Goal: Task Accomplishment & Management: Complete application form

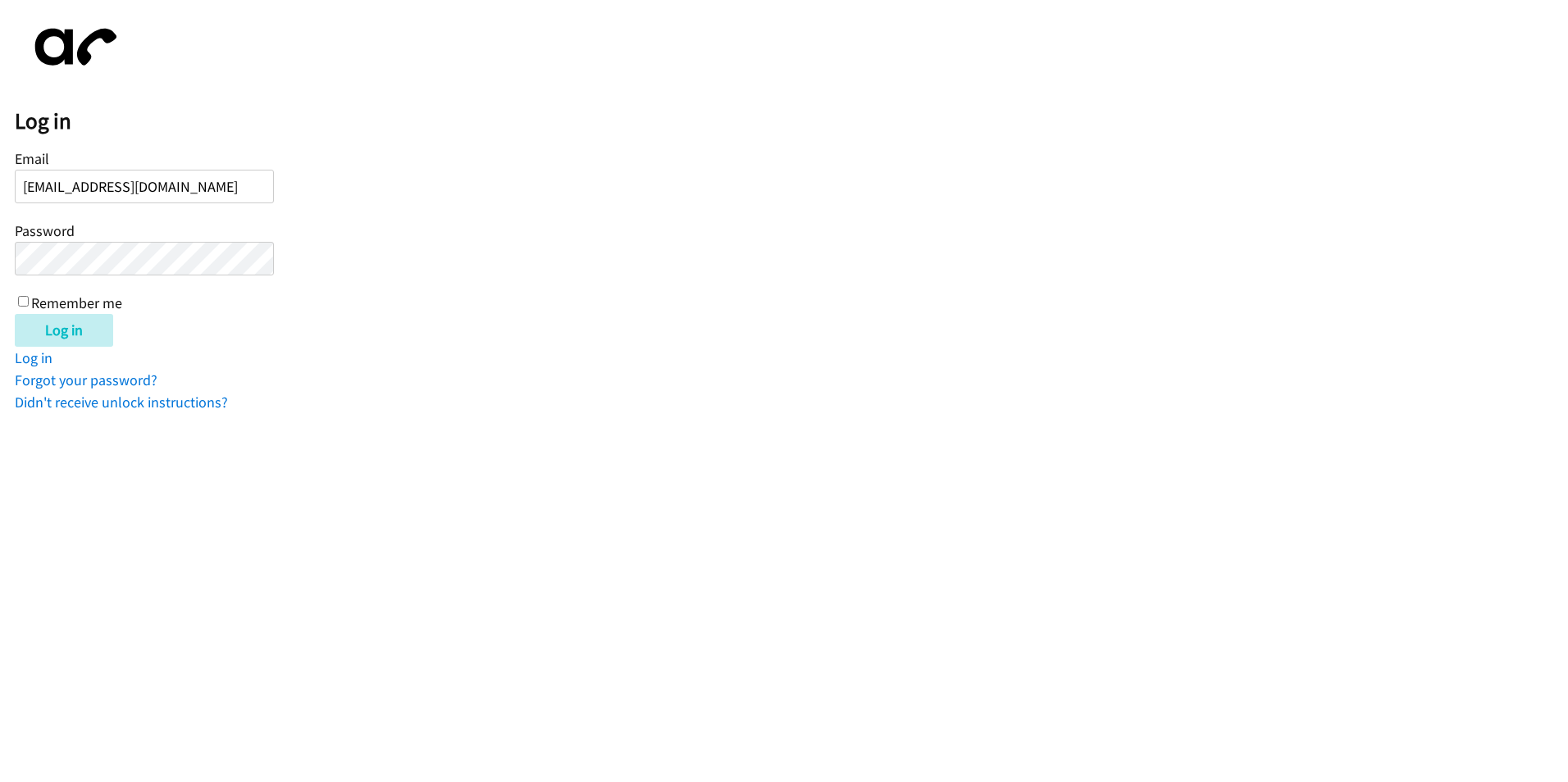
type input "[EMAIL_ADDRESS][DOMAIN_NAME]"
click at [15, 314] on input "Log in" at bounding box center [65, 330] width 99 height 33
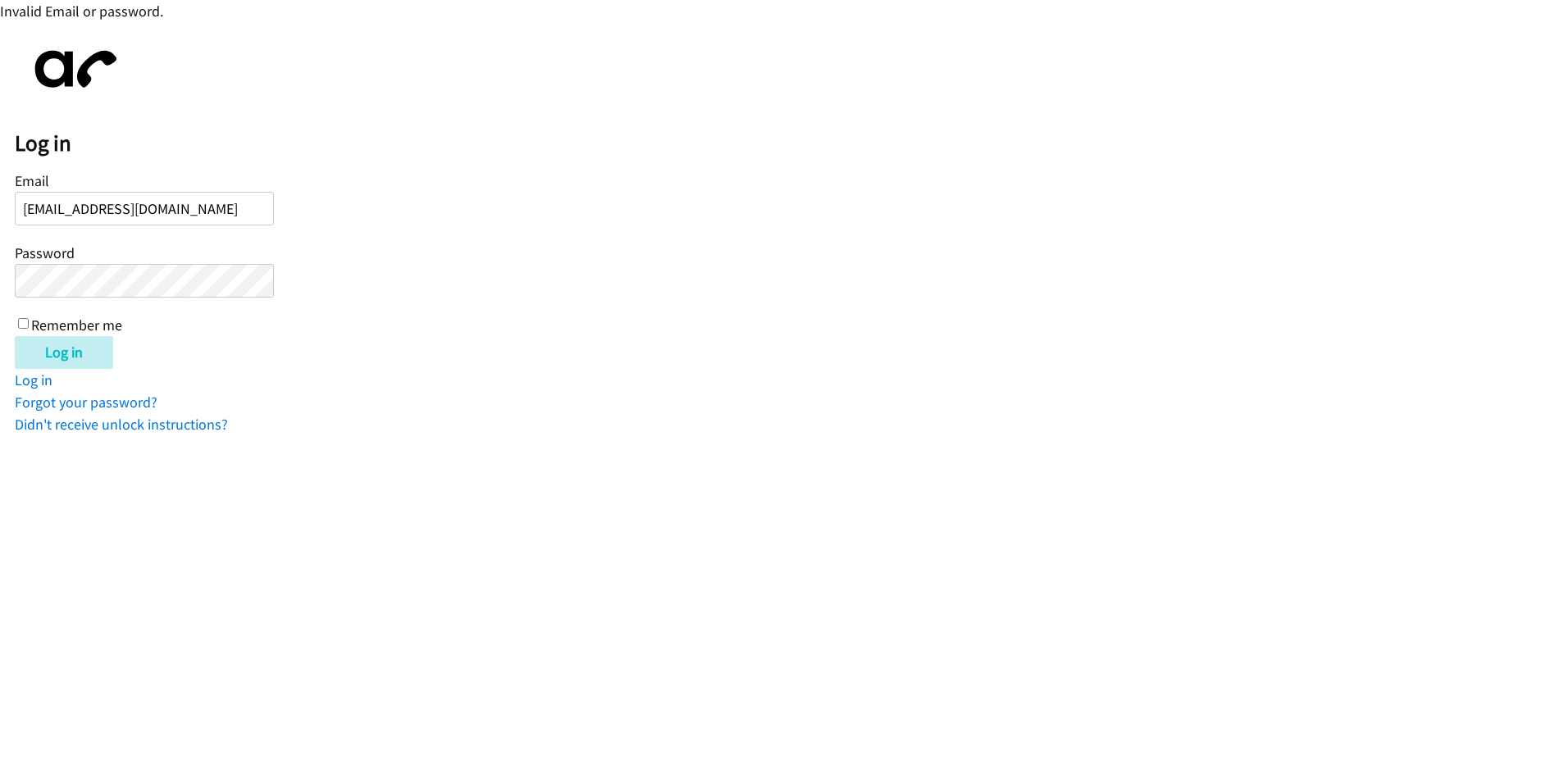
click at [15, 336] on input "Log in" at bounding box center [65, 352] width 99 height 33
drag, startPoint x: 115, startPoint y: 205, endPoint x: 118, endPoint y: 214, distance: 9.5
click at [116, 205] on input "[EMAIL_ADDRESS][DOMAIN_NAME]" at bounding box center [144, 208] width 259 height 33
click at [15, 336] on input "Log in" at bounding box center [65, 352] width 99 height 33
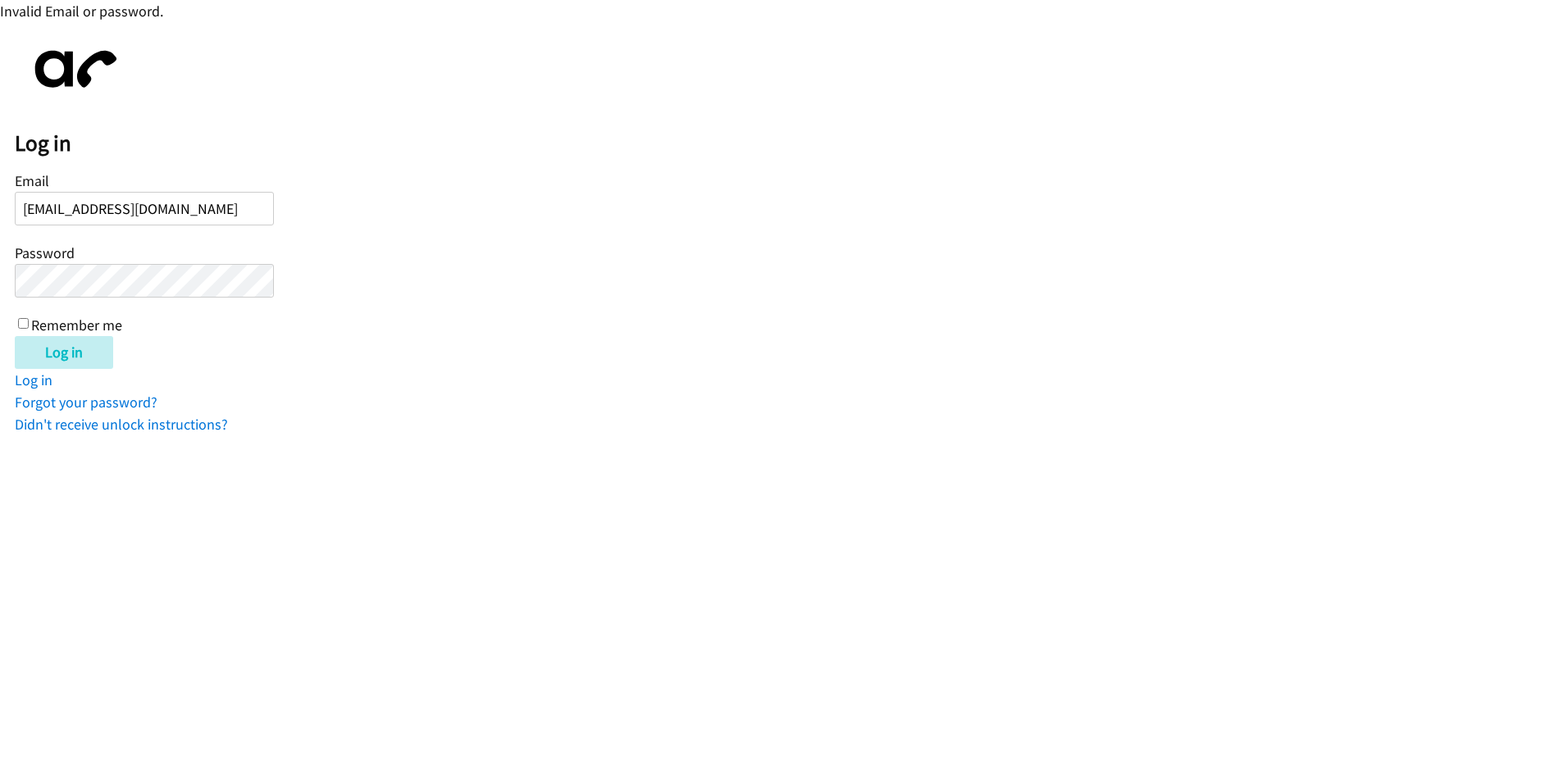
click at [119, 207] on input "KCOLE@LENIDNGPOINT.COM" at bounding box center [144, 208] width 259 height 33
drag, startPoint x: 115, startPoint y: 205, endPoint x: 121, endPoint y: 218, distance: 14.3
click at [115, 205] on input "KCOLE@LENIDNGPOINT.COM" at bounding box center [144, 208] width 259 height 33
type input "[EMAIL_ADDRESS][DOMAIN_NAME]"
click at [15, 336] on input "Log in" at bounding box center [65, 352] width 99 height 33
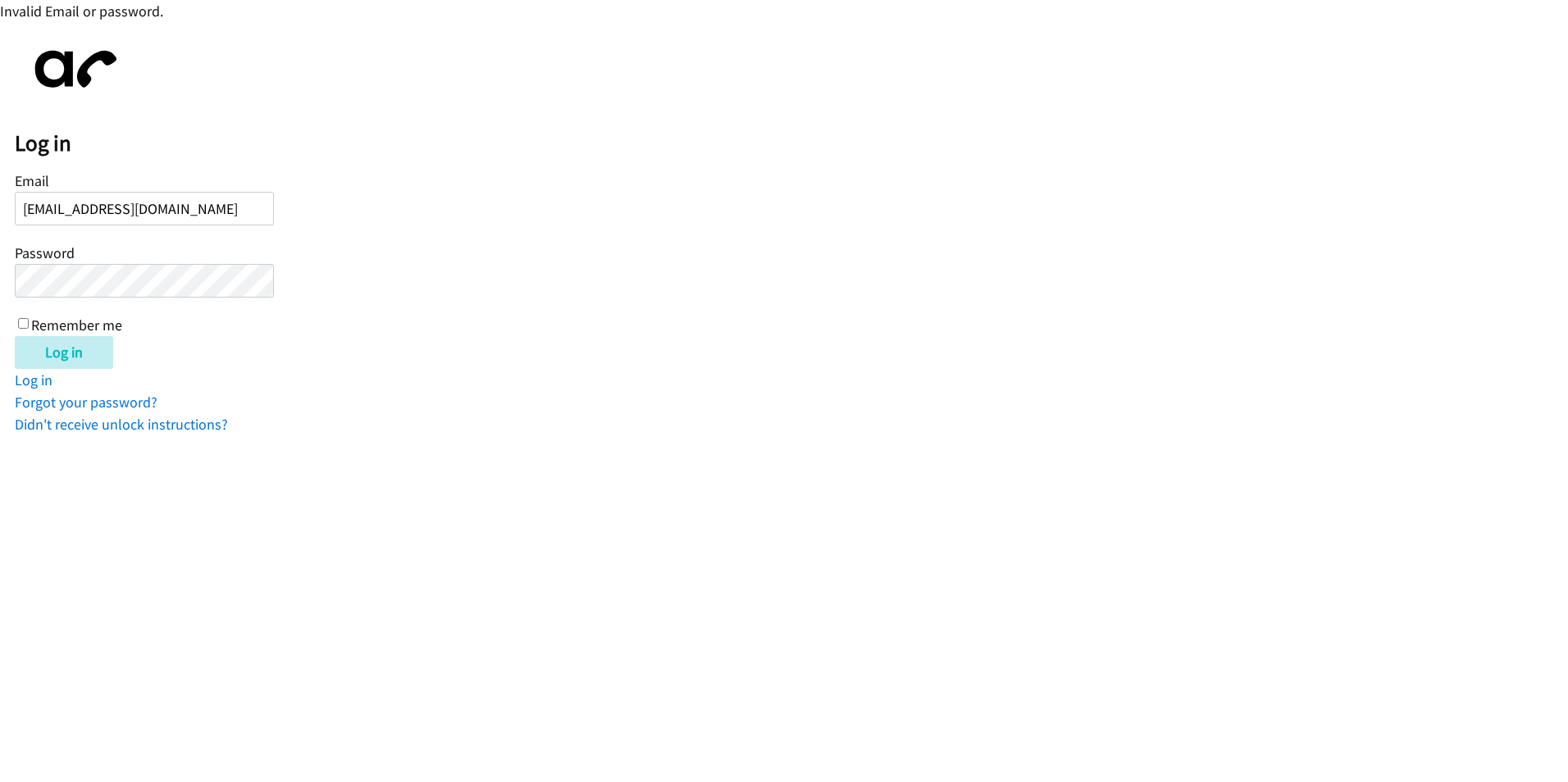
click at [105, 209] on input "[EMAIL_ADDRESS][DOMAIN_NAME]" at bounding box center [144, 208] width 259 height 33
type input "[EMAIL_ADDRESS][DOMAIN_NAME]"
click at [15, 336] on input "Log in" at bounding box center [65, 352] width 99 height 33
